Goal: Information Seeking & Learning: Check status

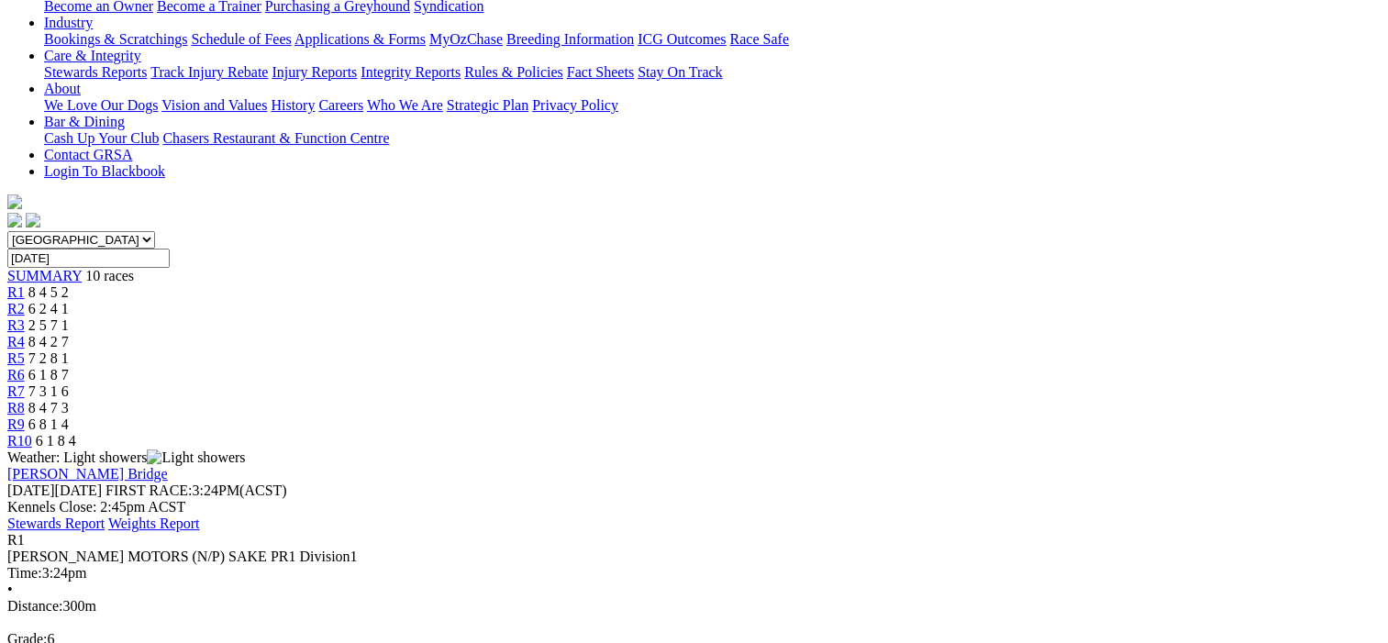
scroll to position [183, 0]
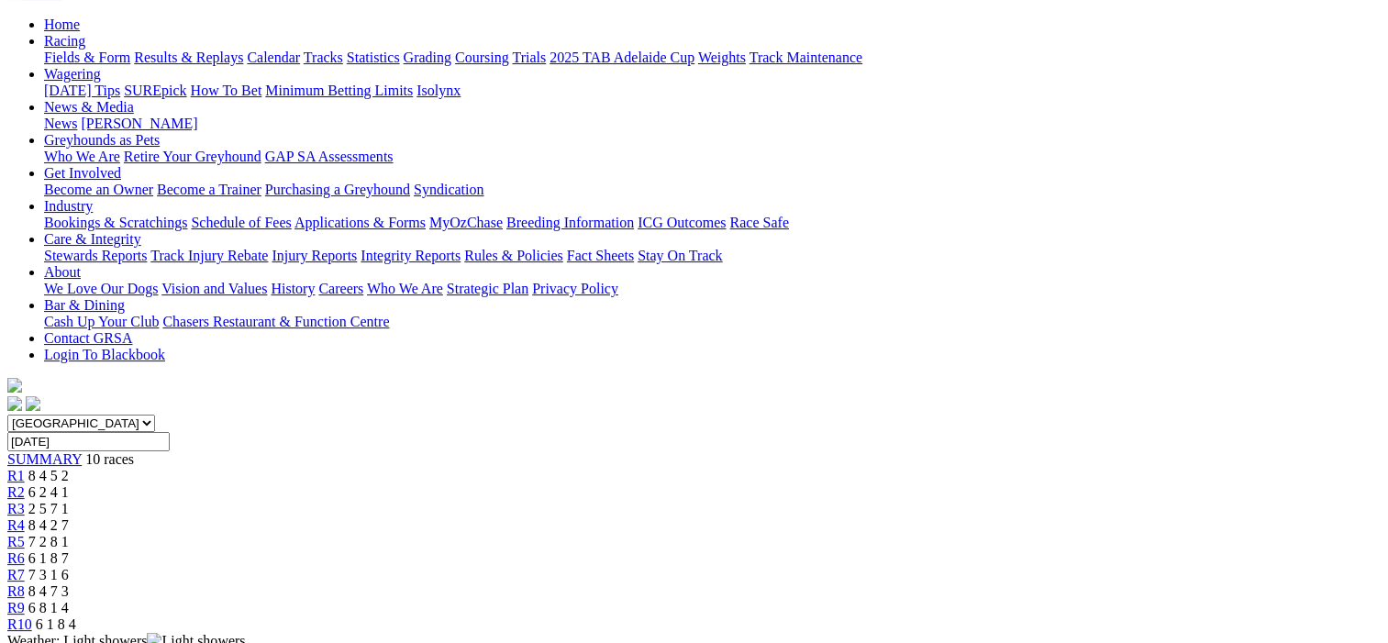
click at [25, 484] on span "R2" at bounding box center [15, 492] width 17 height 16
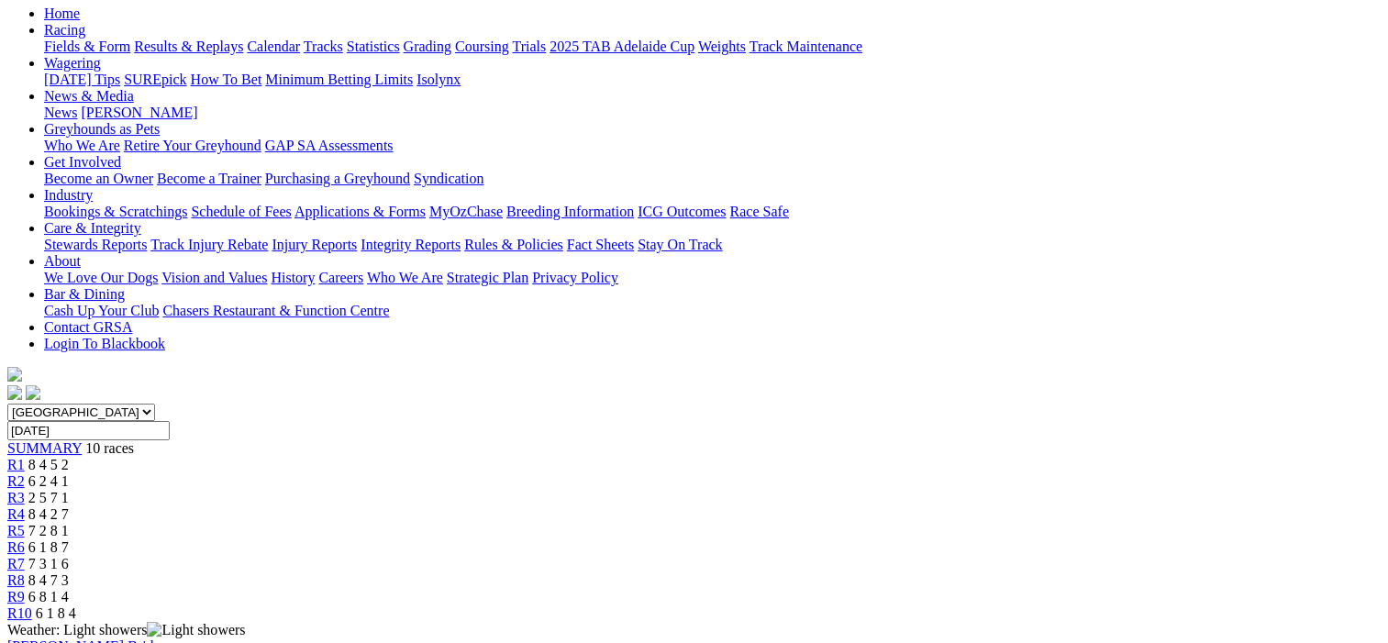
scroll to position [183, 0]
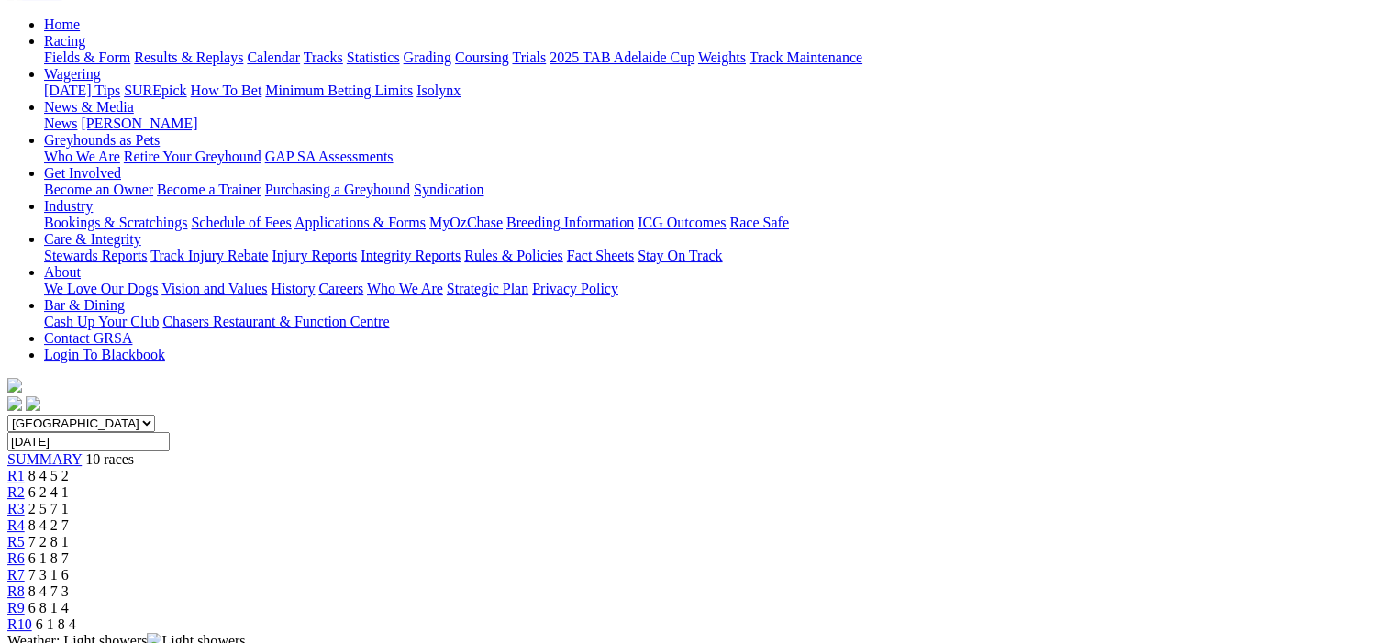
click at [25, 501] on span "R3" at bounding box center [15, 509] width 17 height 16
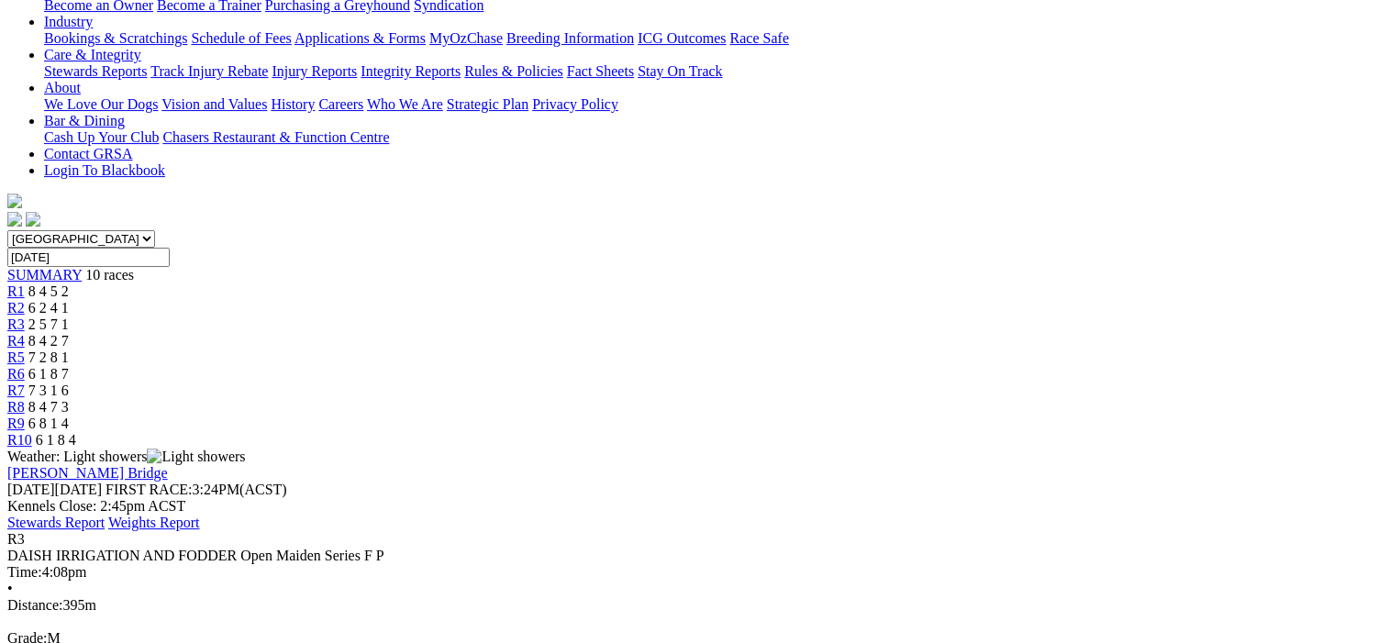
scroll to position [183, 0]
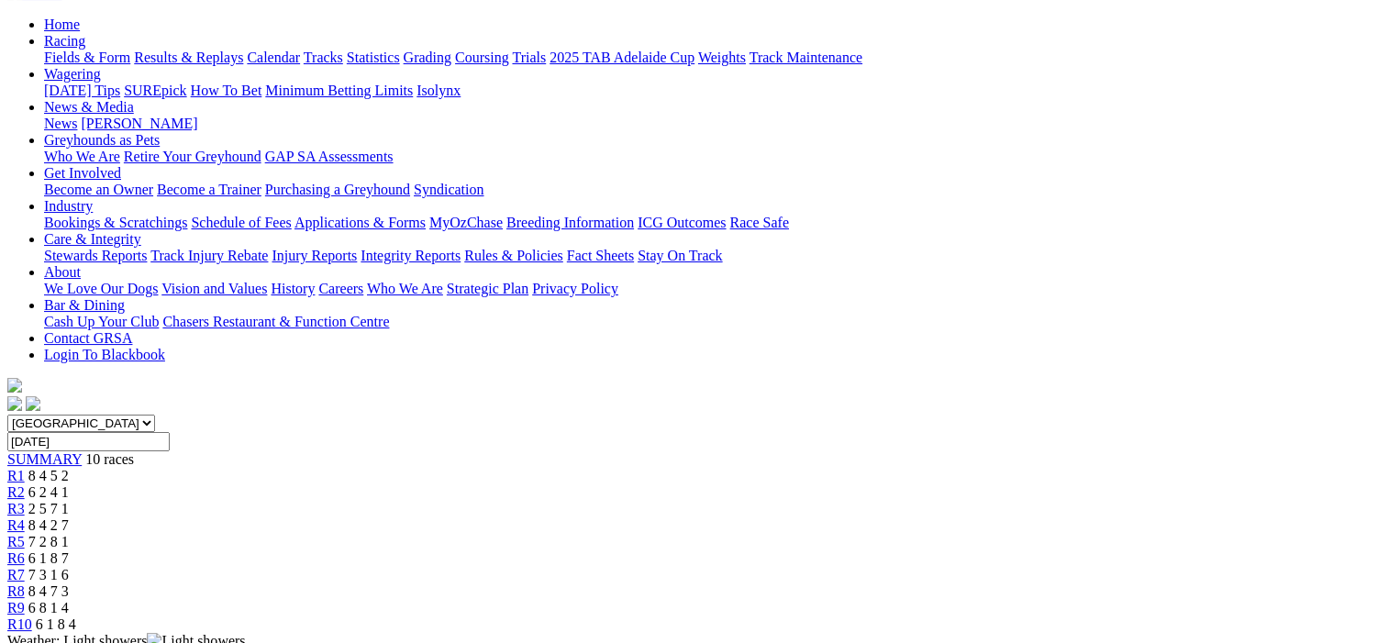
click at [25, 517] on span "R4" at bounding box center [15, 525] width 17 height 16
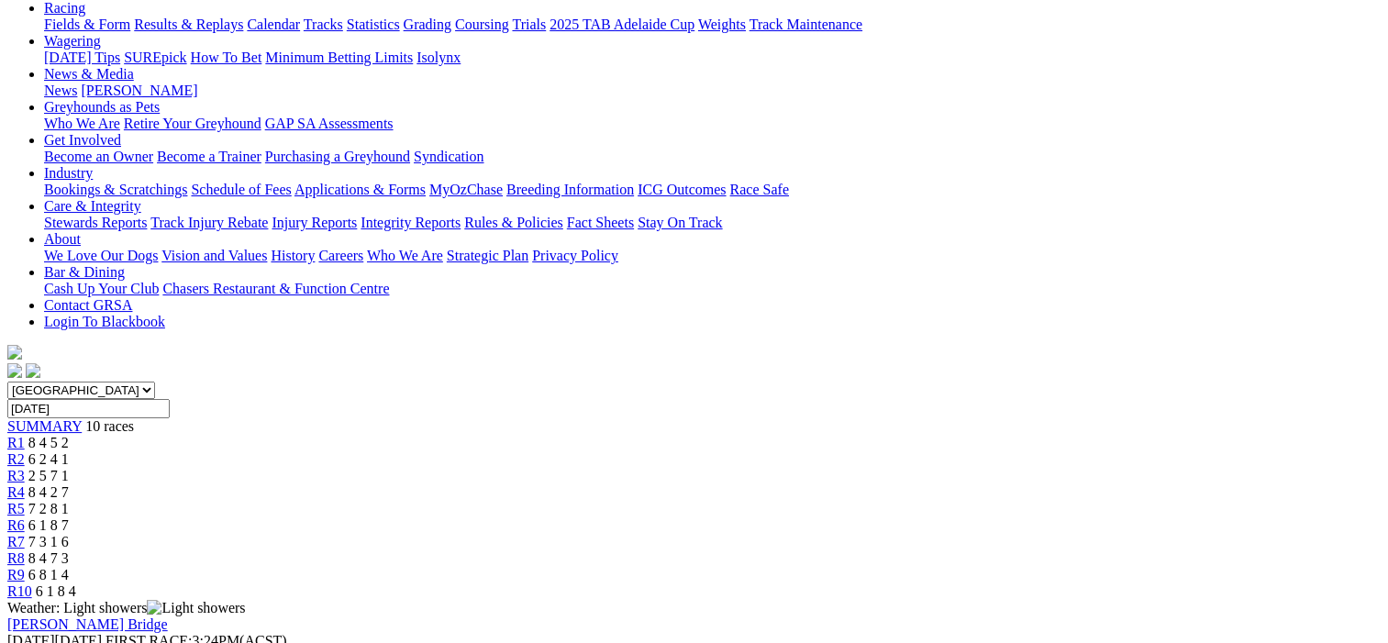
scroll to position [183, 0]
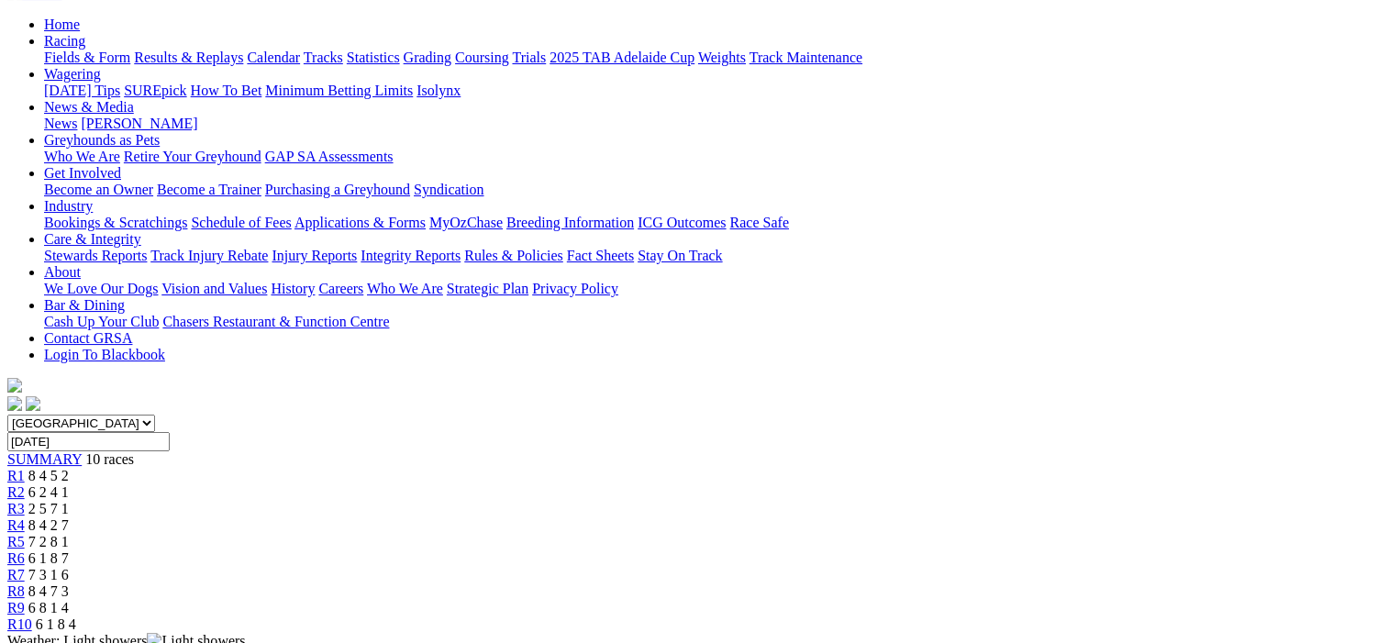
click at [25, 534] on span "R5" at bounding box center [15, 542] width 17 height 16
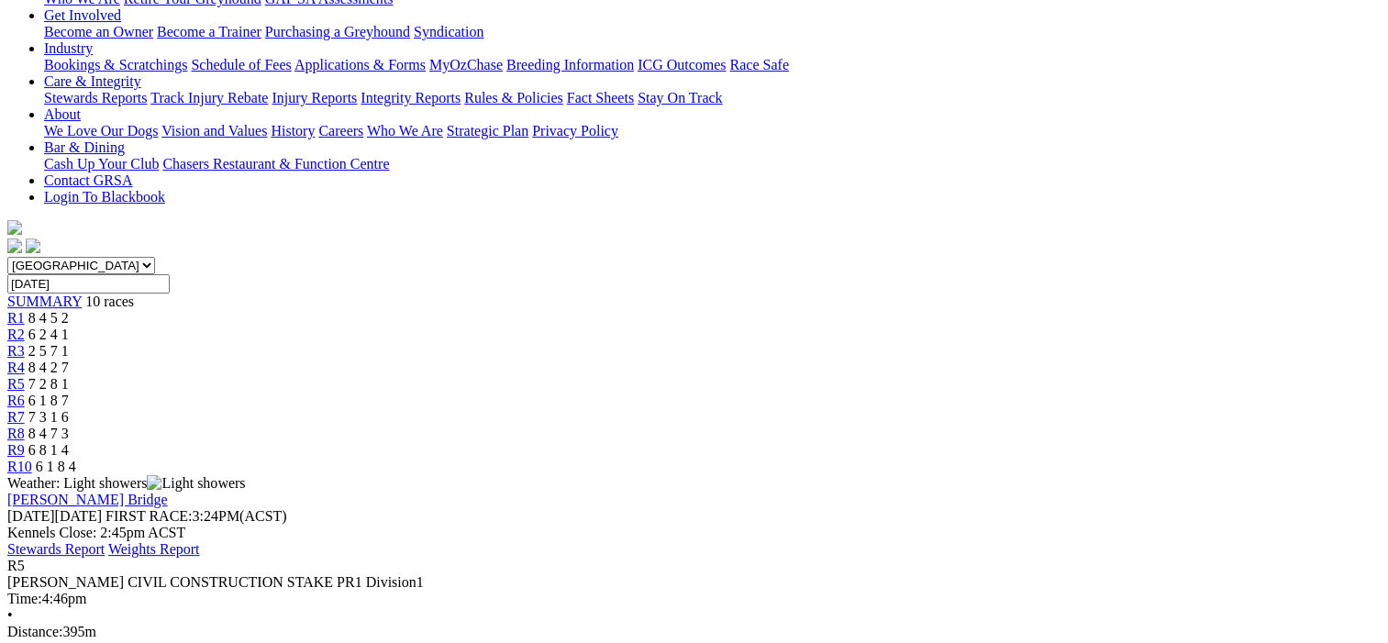
scroll to position [183, 0]
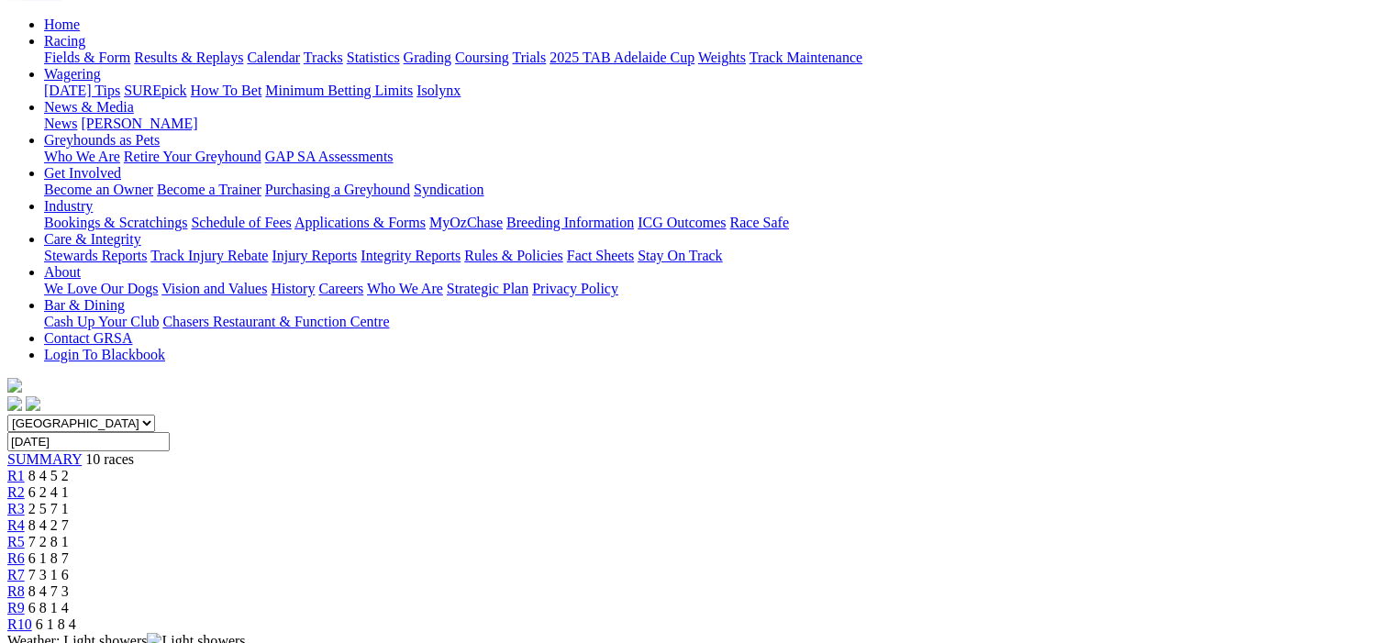
click at [25, 550] on span "R6" at bounding box center [15, 558] width 17 height 16
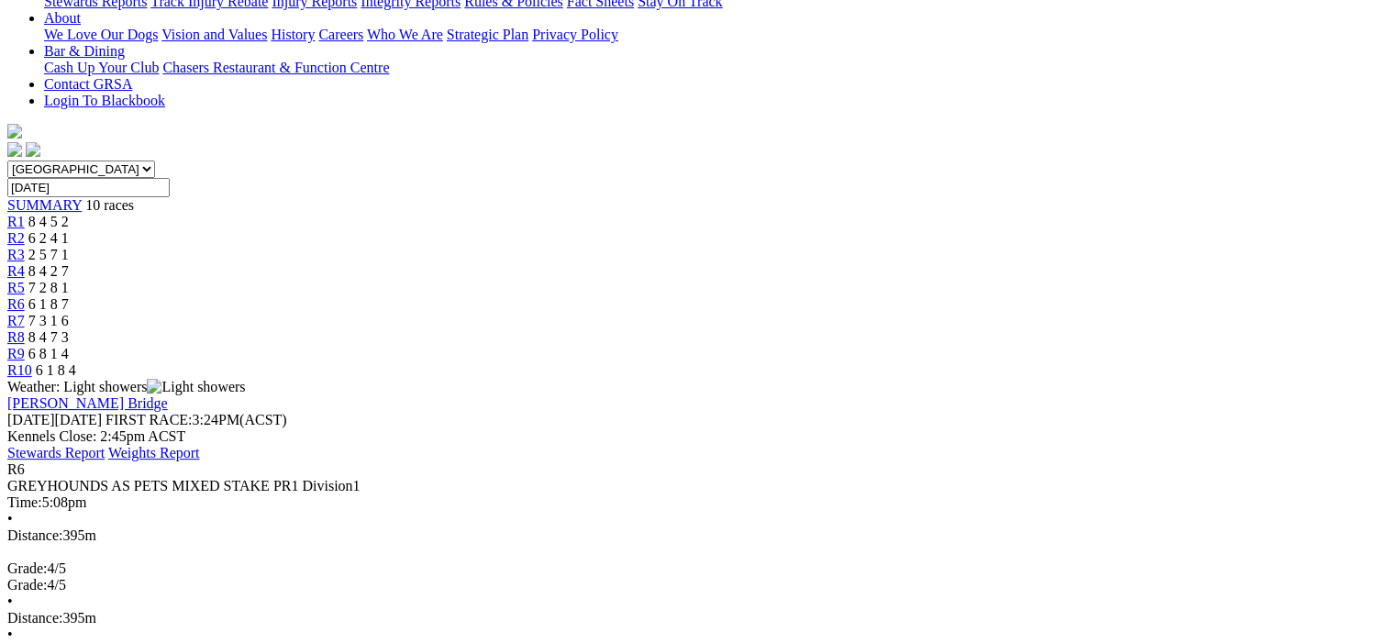
scroll to position [92, 0]
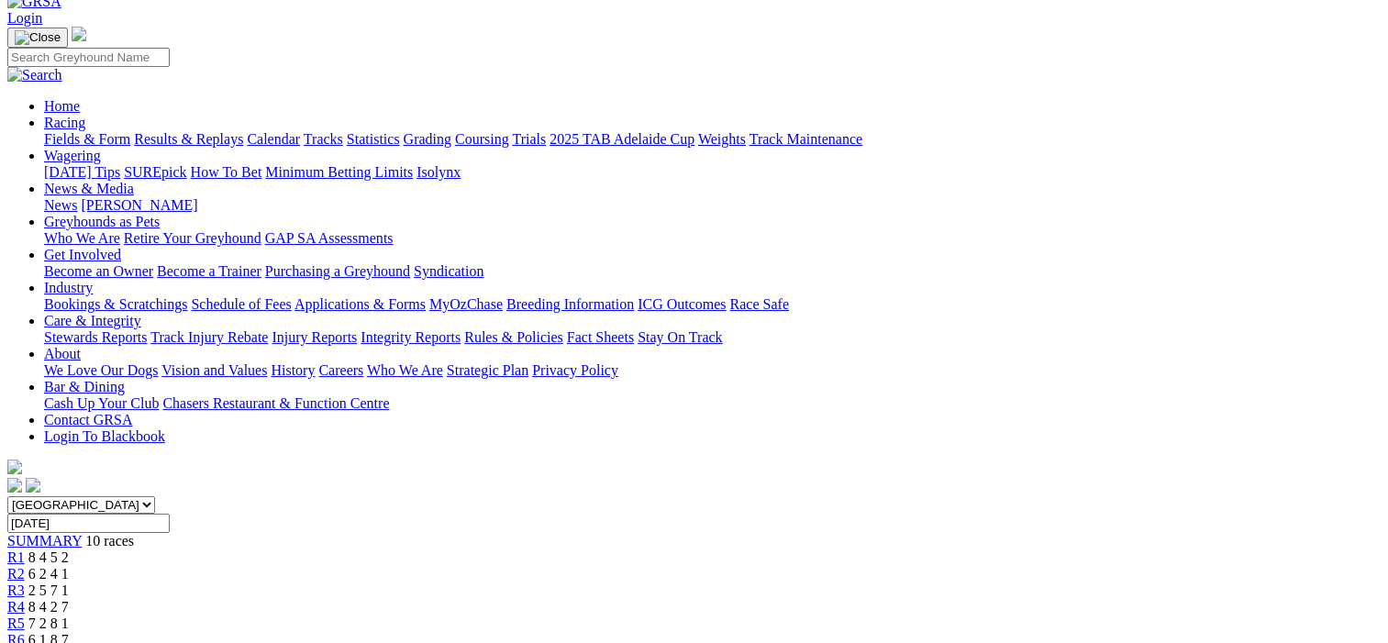
scroll to position [92, 0]
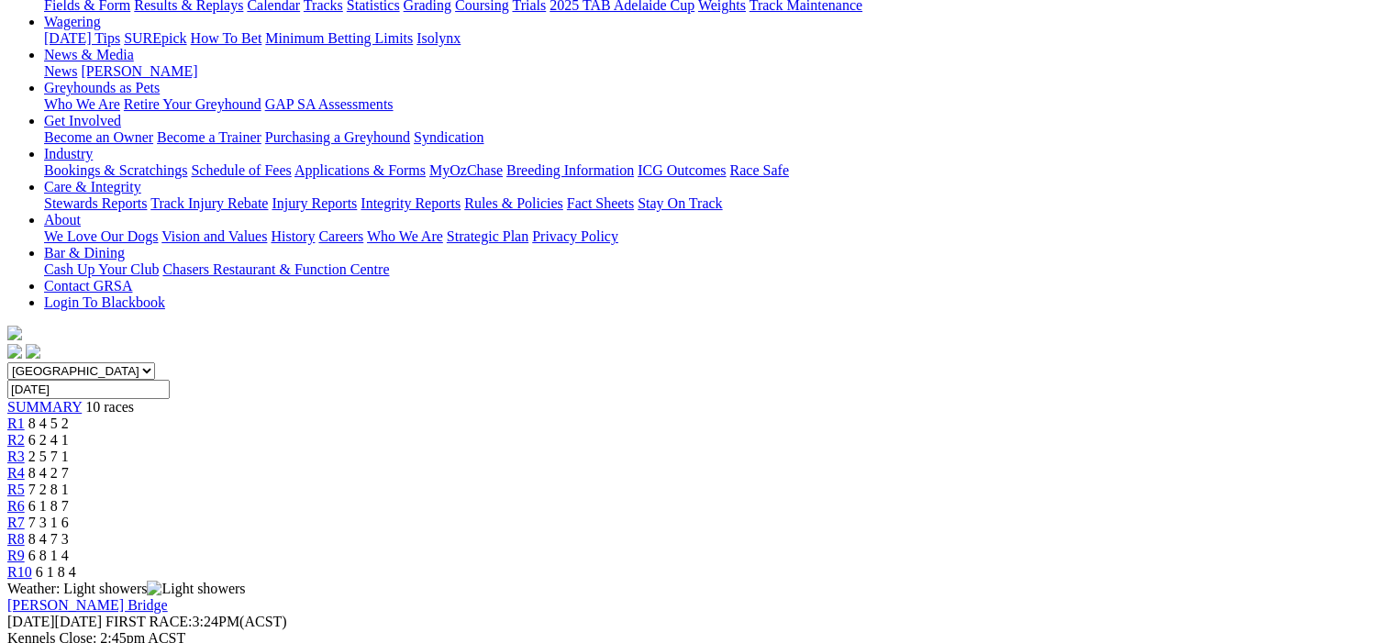
scroll to position [183, 0]
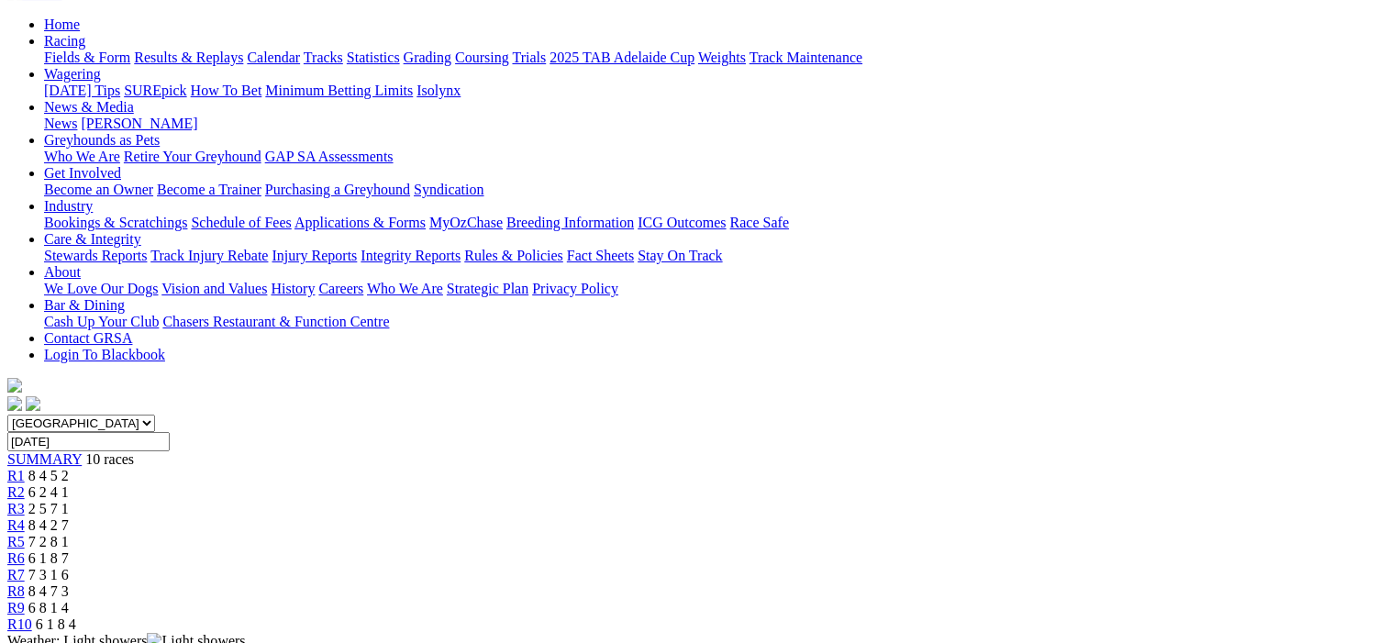
click at [25, 600] on span "R9" at bounding box center [15, 608] width 17 height 16
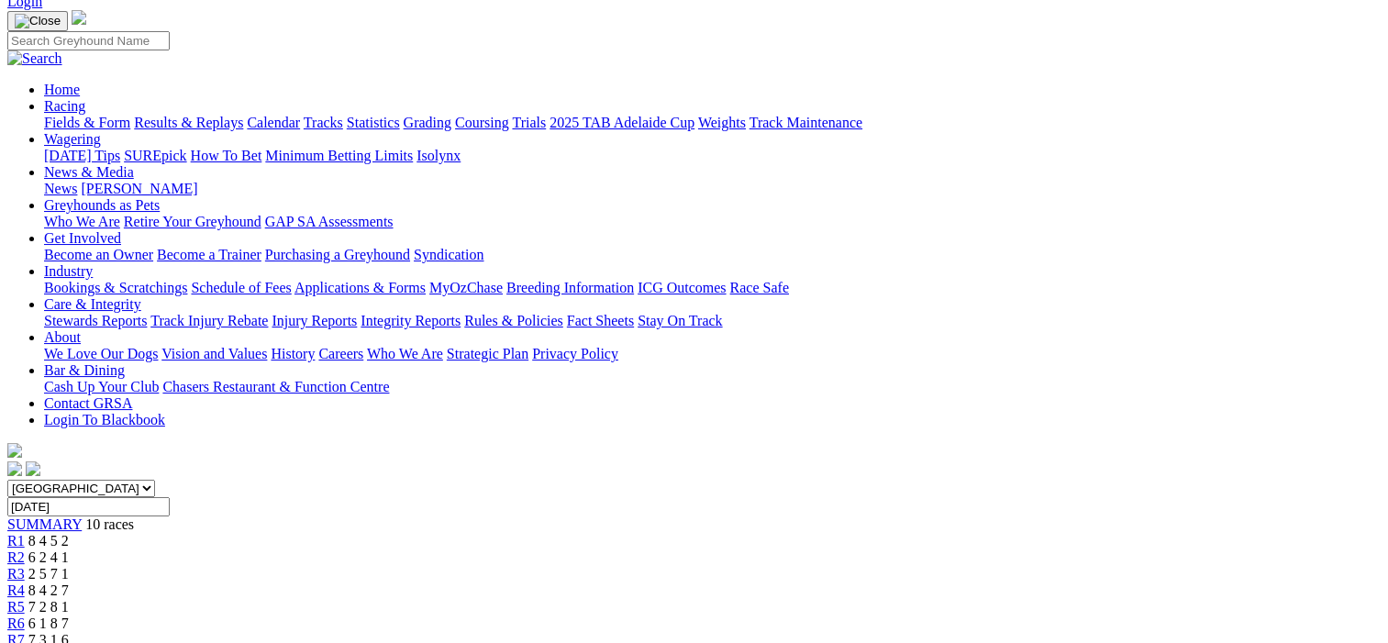
scroll to position [92, 0]
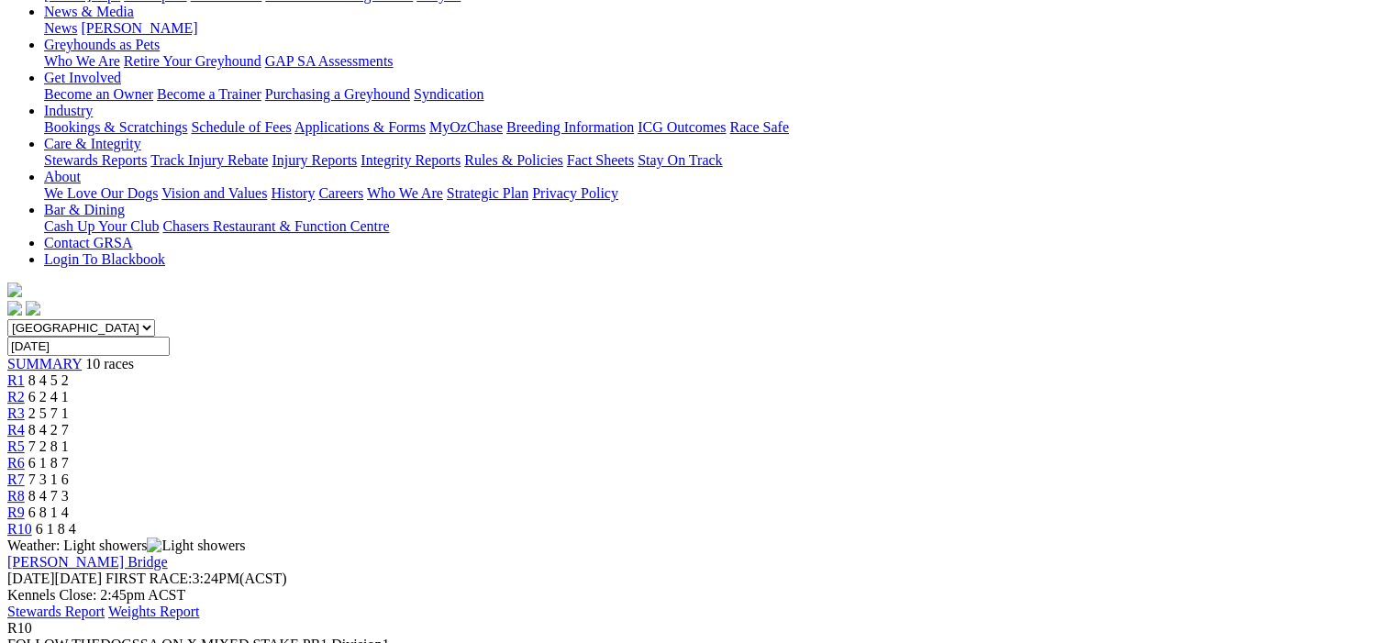
scroll to position [275, 0]
